Goal: Information Seeking & Learning: Learn about a topic

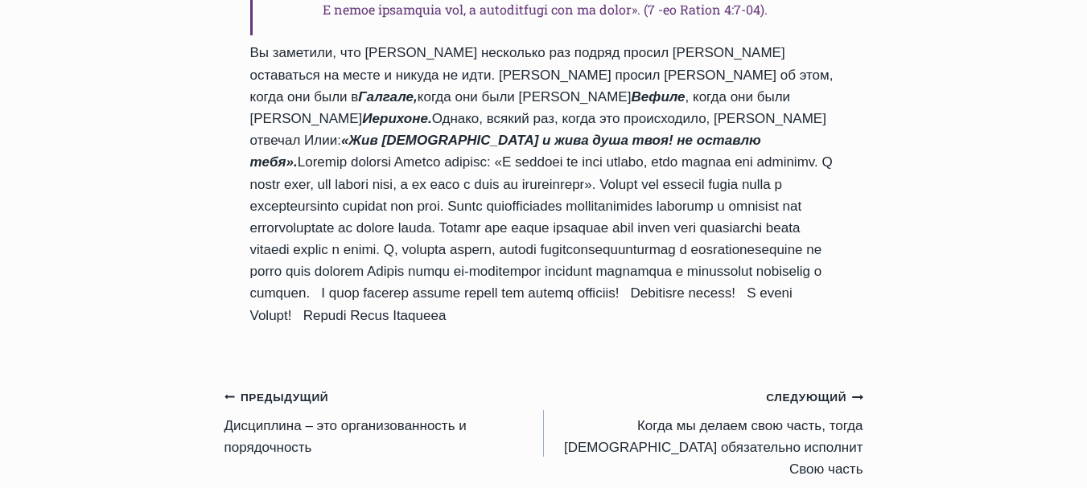
scroll to position [2012, 0]
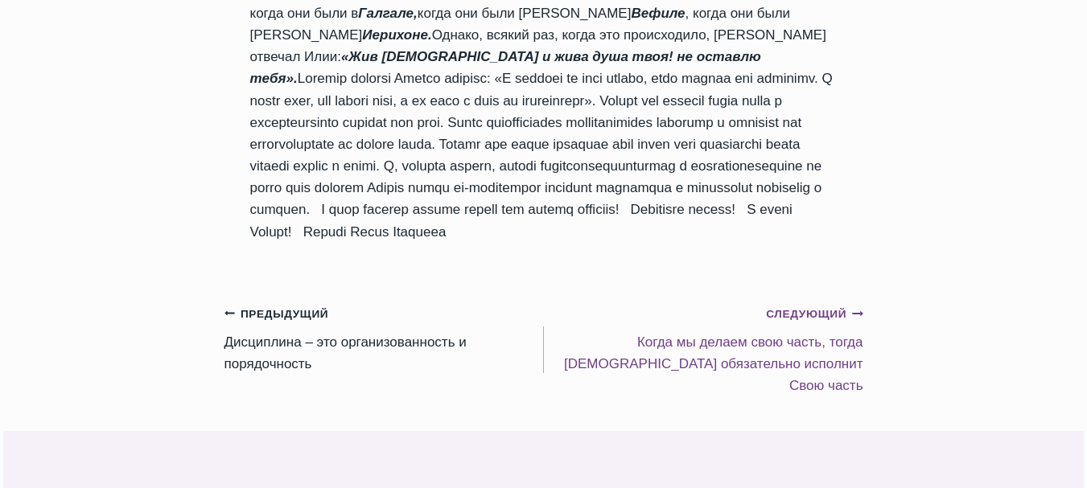
click at [795, 324] on small "Следующий Продолжить" at bounding box center [814, 315] width 97 height 18
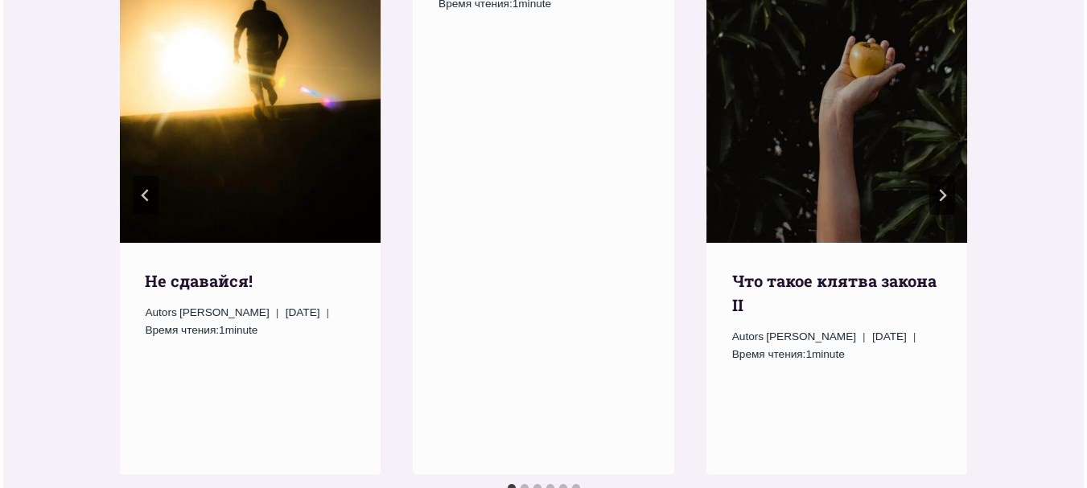
scroll to position [2463, 0]
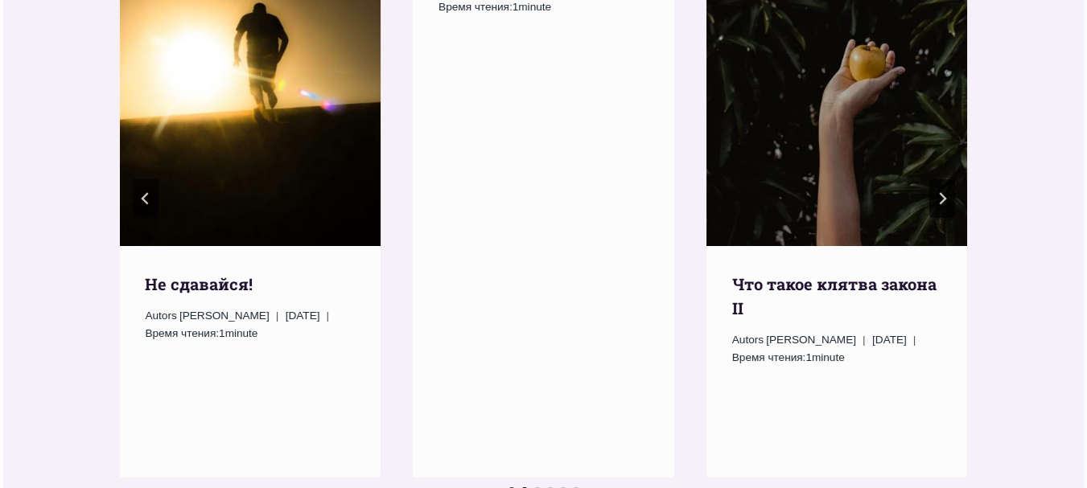
click at [523, 488] on button "Go to slide 2" at bounding box center [525, 492] width 8 height 8
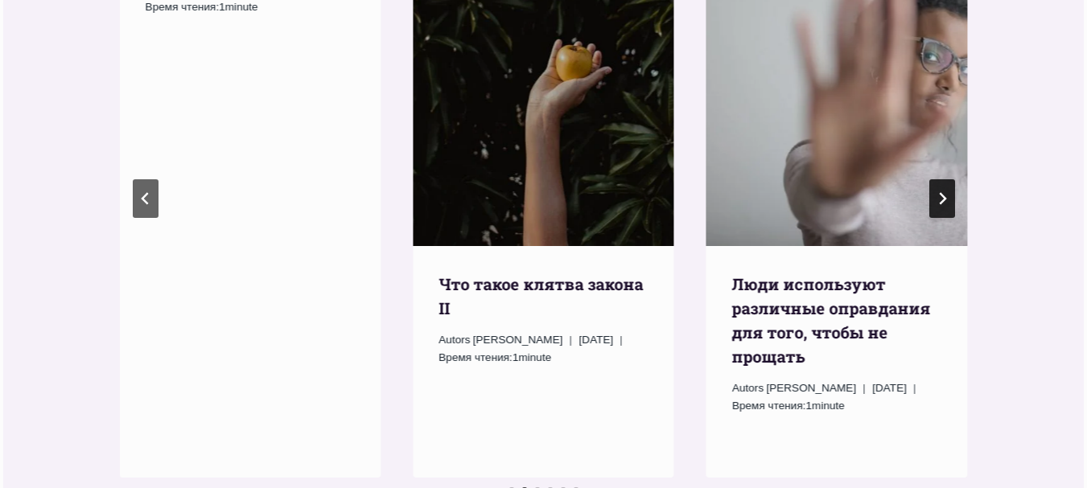
click at [938, 192] on icon "Следующий" at bounding box center [942, 198] width 13 height 13
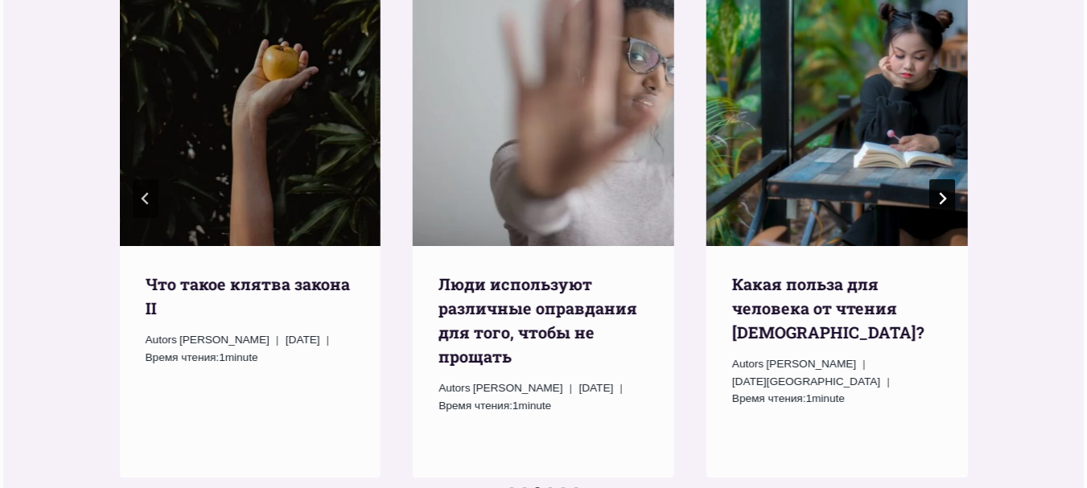
click at [938, 192] on icon "Следующий" at bounding box center [942, 198] width 13 height 13
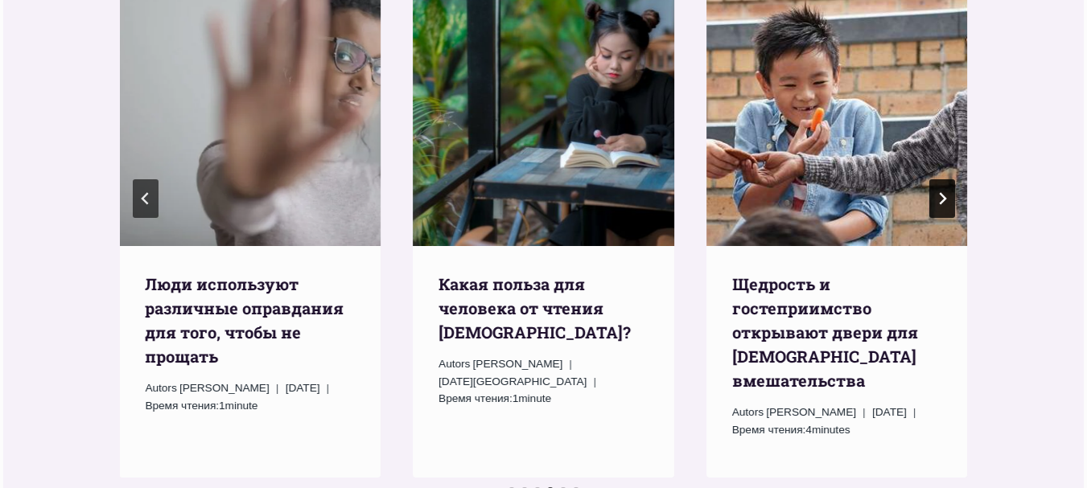
click at [938, 192] on icon "Следующий" at bounding box center [942, 198] width 13 height 13
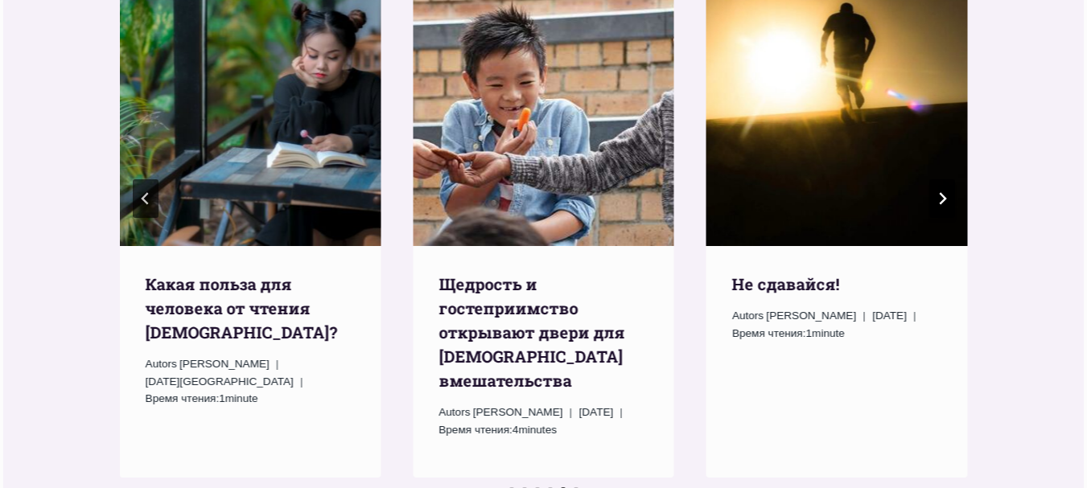
click at [938, 192] on icon "Следующий" at bounding box center [942, 198] width 13 height 13
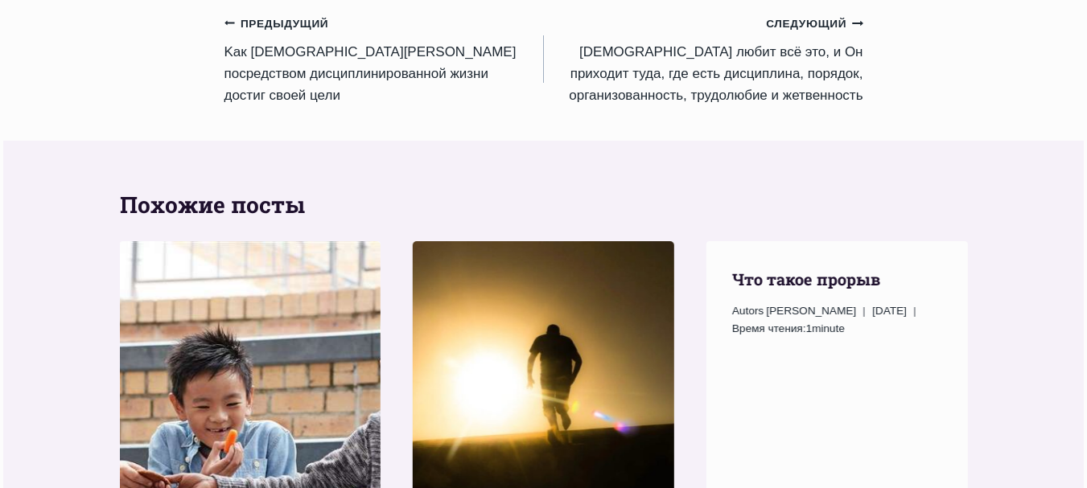
scroll to position [1819, 0]
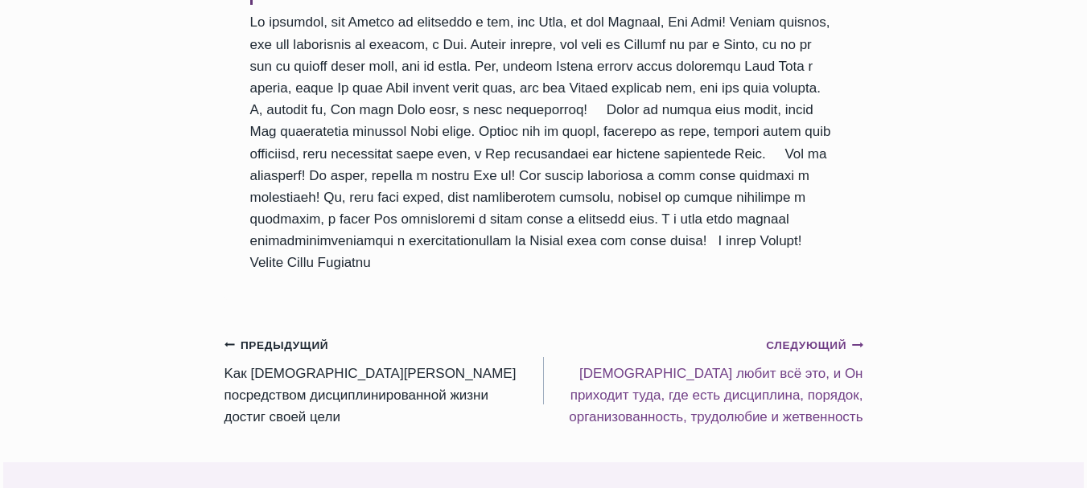
click at [802, 337] on small "Следующий Продолжить" at bounding box center [814, 346] width 97 height 18
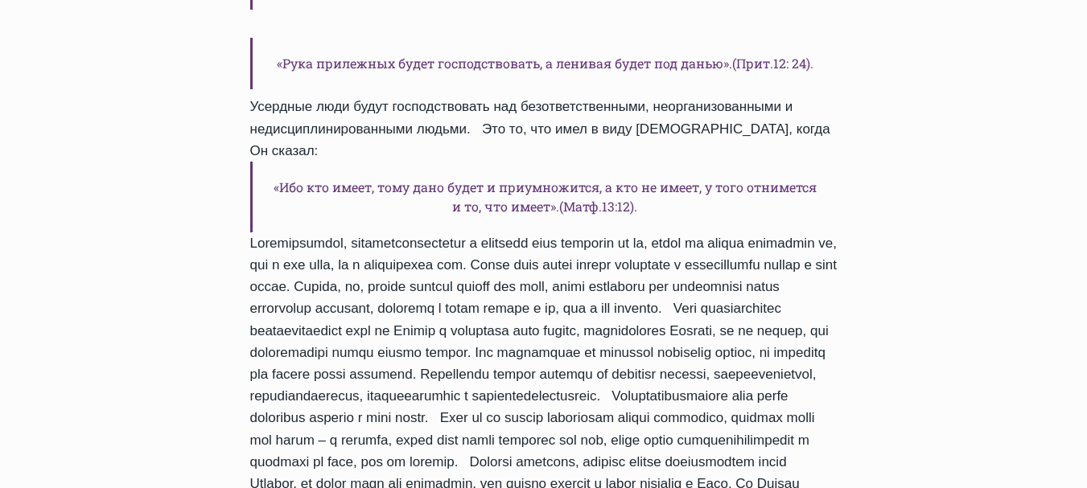
scroll to position [1127, 0]
